Goal: Task Accomplishment & Management: Use online tool/utility

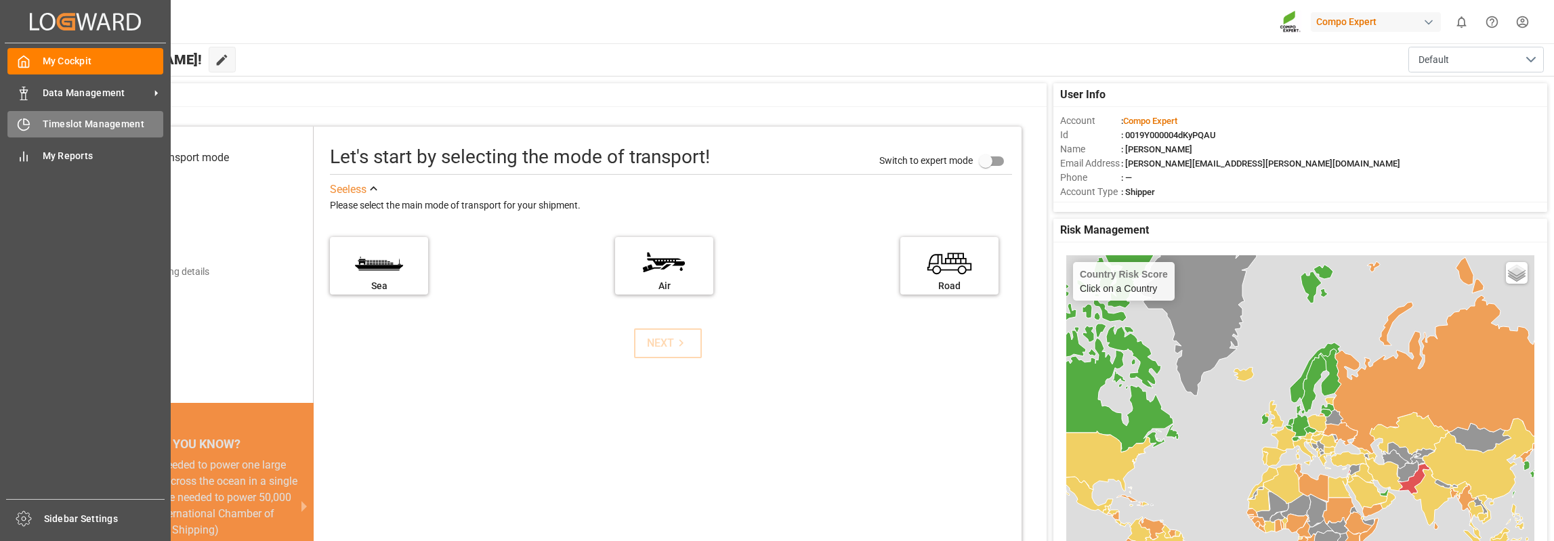
click at [32, 119] on div "Timeslot Management Timeslot Management" at bounding box center [85, 124] width 156 height 26
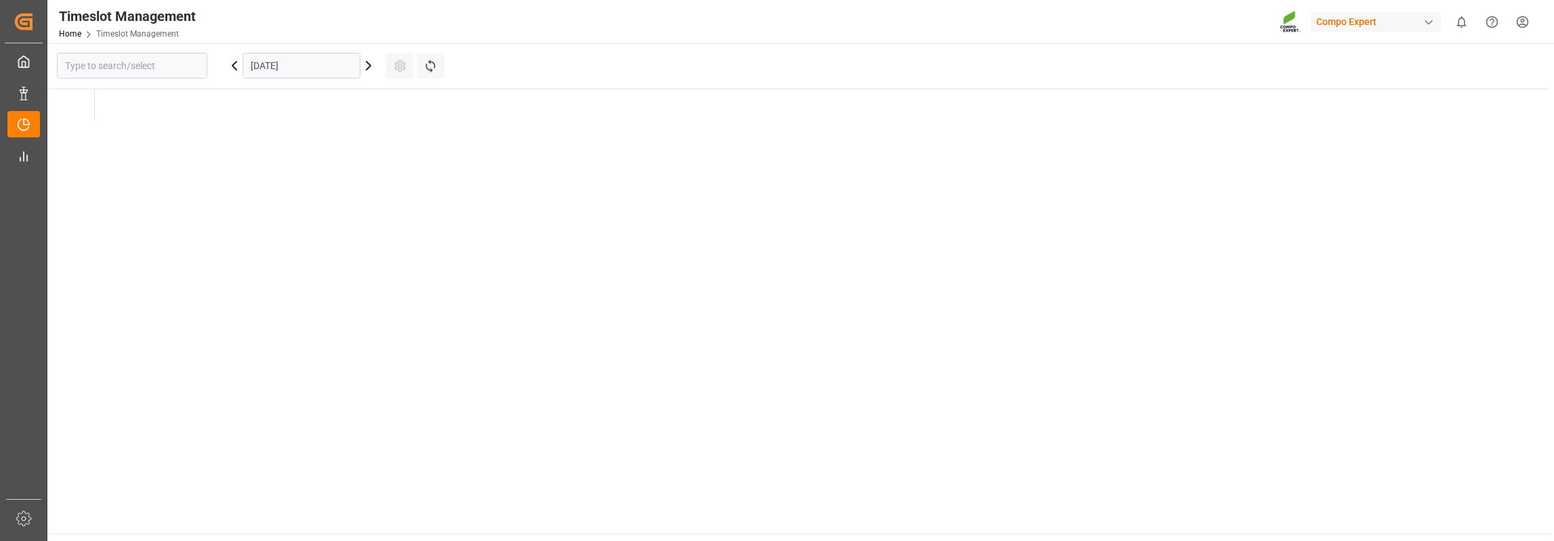
type input "Krefeld"
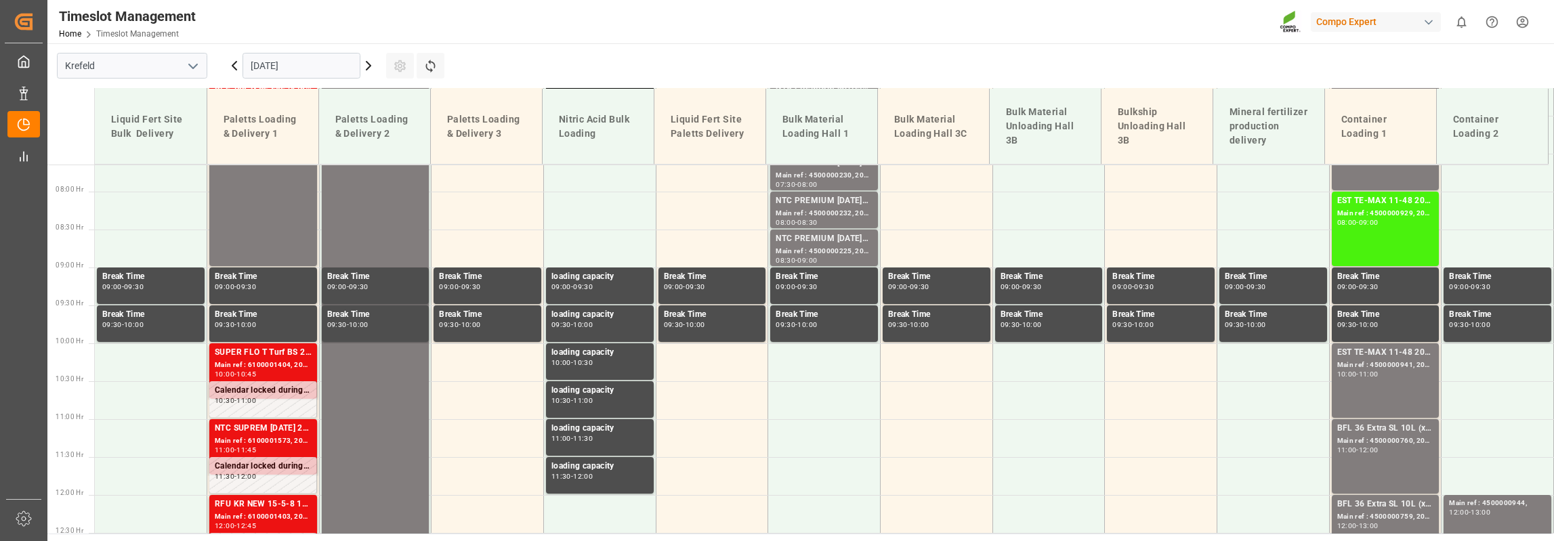
scroll to position [702, 0]
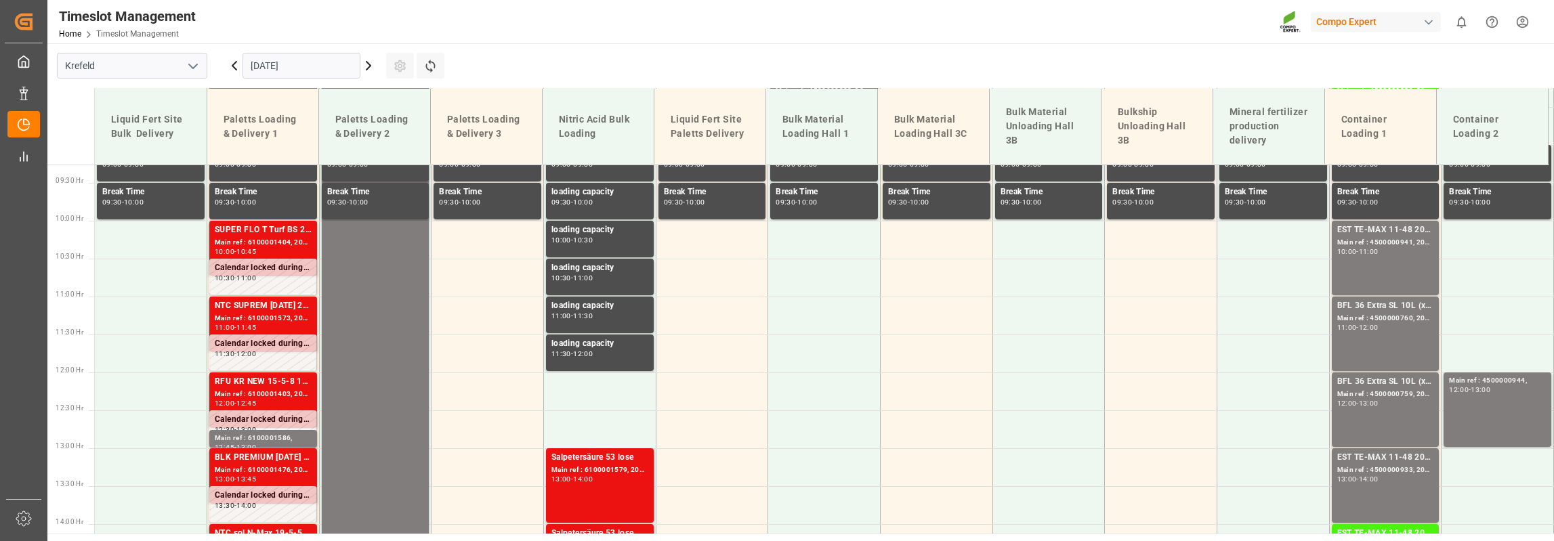
click at [282, 60] on input "[DATE]" at bounding box center [302, 66] width 118 height 26
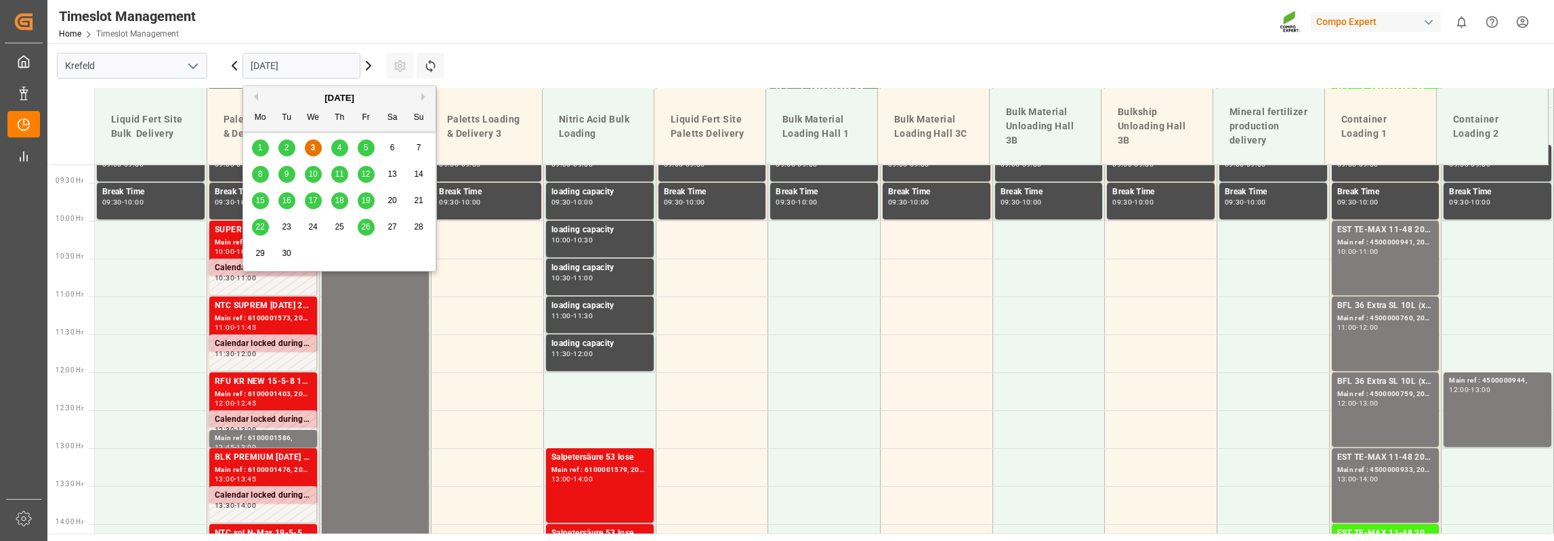
click at [258, 178] on span "8" at bounding box center [260, 173] width 5 height 9
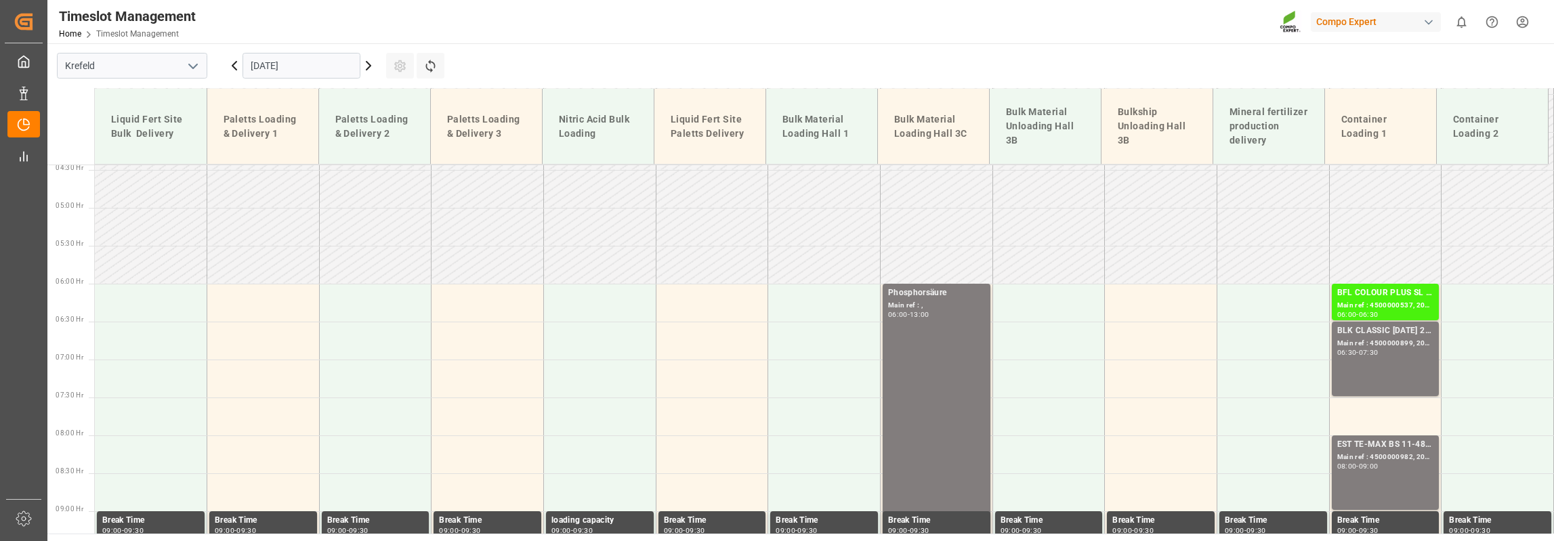
scroll to position [295, 0]
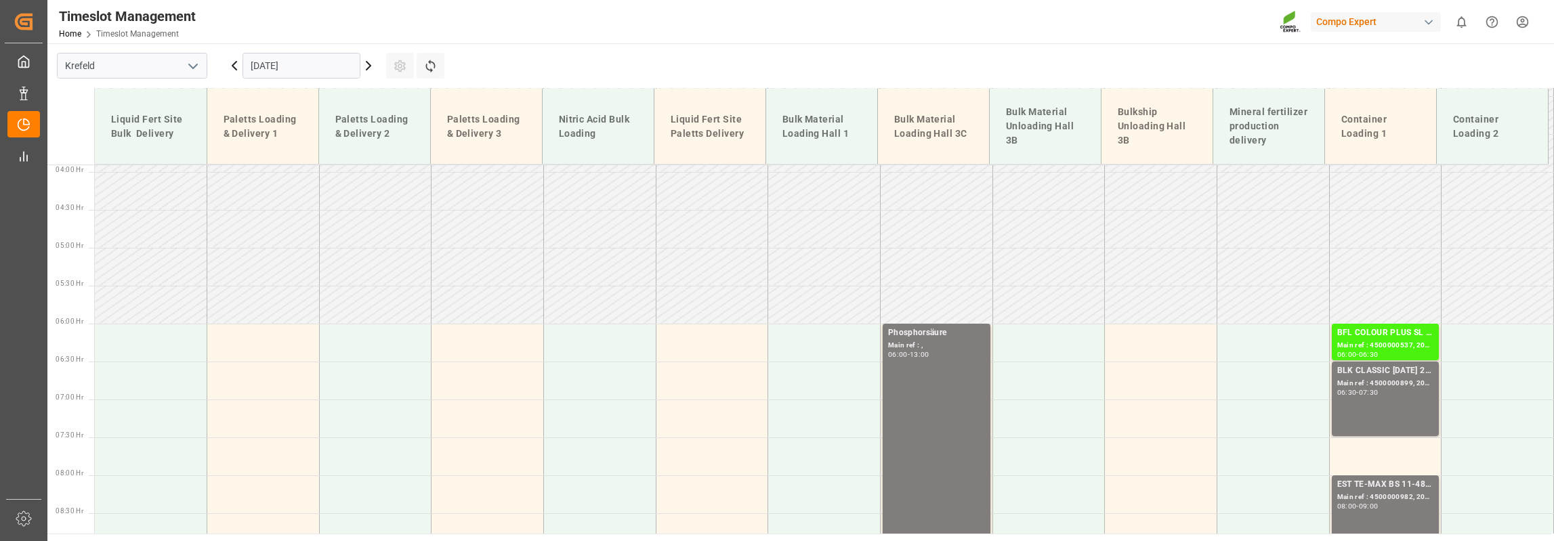
click at [291, 55] on input "[DATE]" at bounding box center [302, 66] width 118 height 26
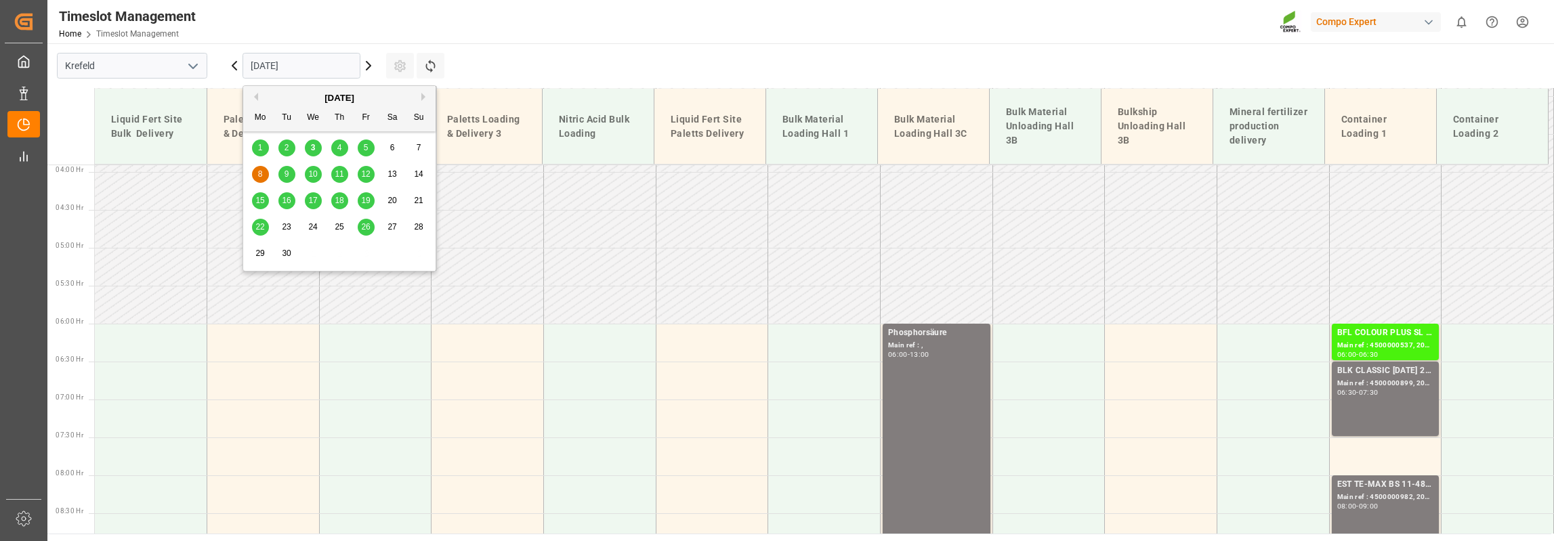
click at [282, 179] on div "9" at bounding box center [286, 175] width 17 height 16
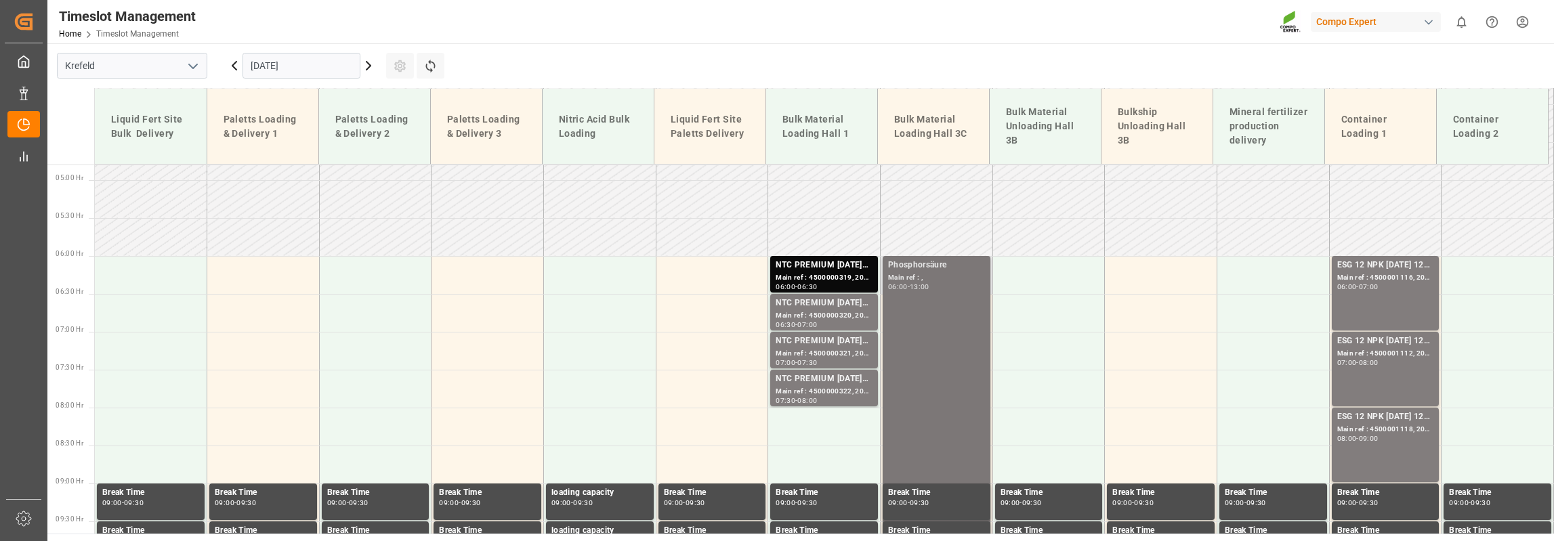
scroll to position [363, 0]
